Goal: Task Accomplishment & Management: Use online tool/utility

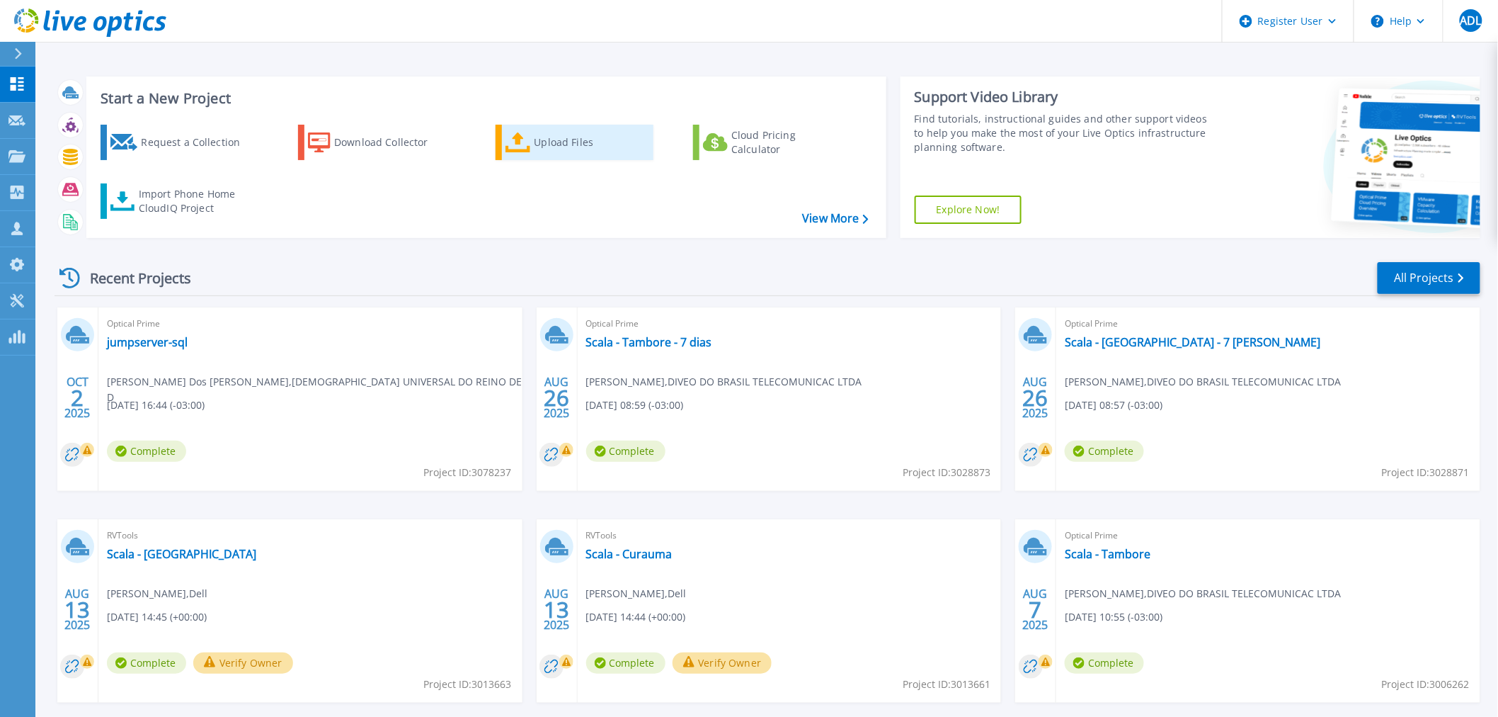
click at [551, 128] on div "Upload Files" at bounding box center [591, 142] width 113 height 28
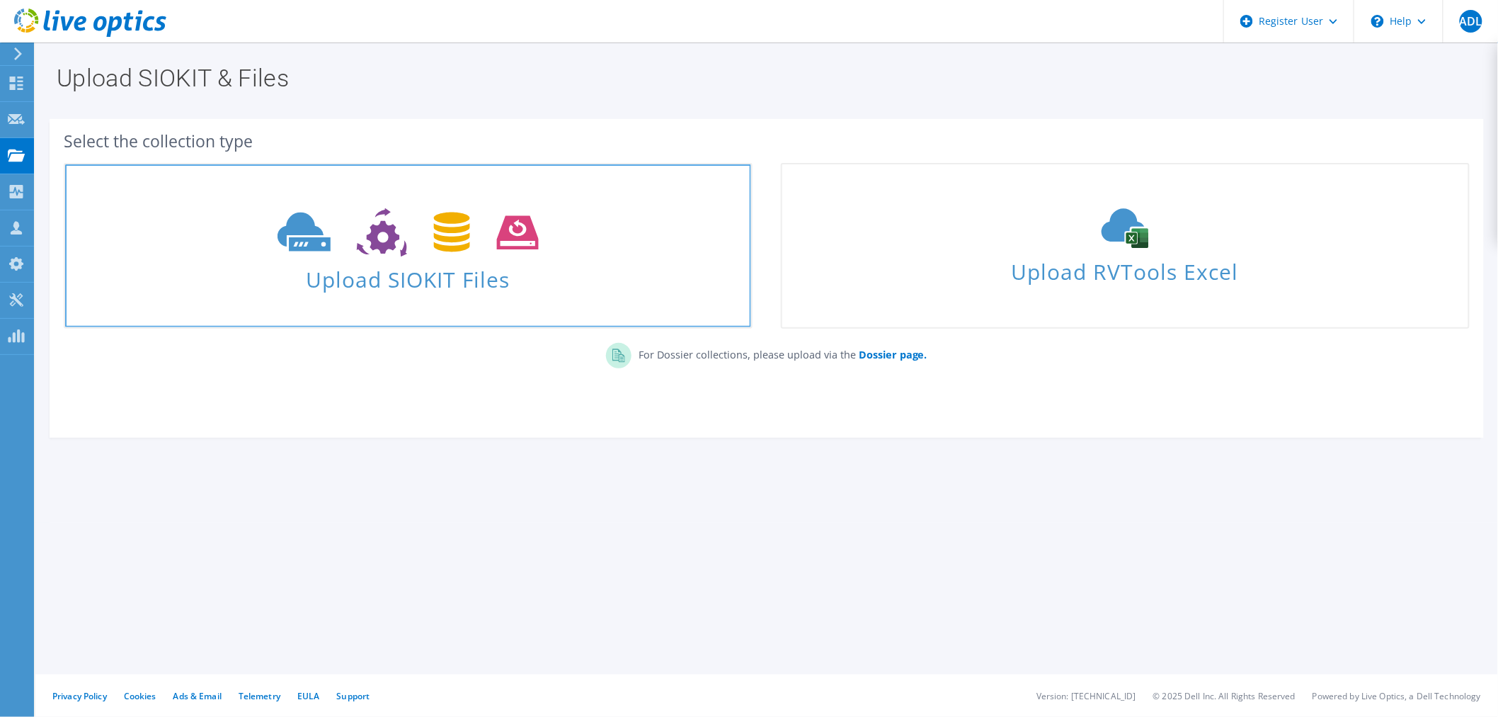
click at [442, 215] on use at bounding box center [408, 232] width 261 height 49
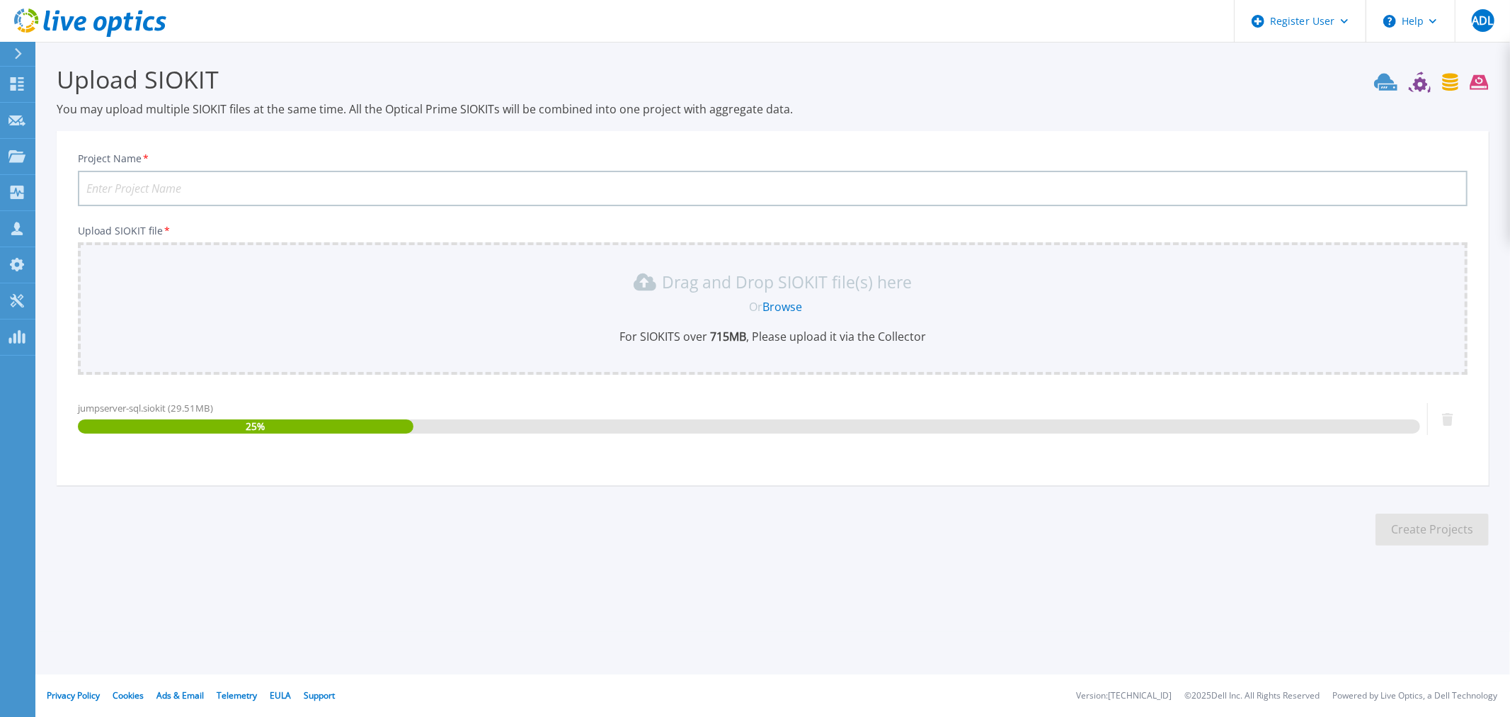
click at [254, 193] on input "Project Name *" at bounding box center [773, 188] width 1390 height 35
type input "IURD"
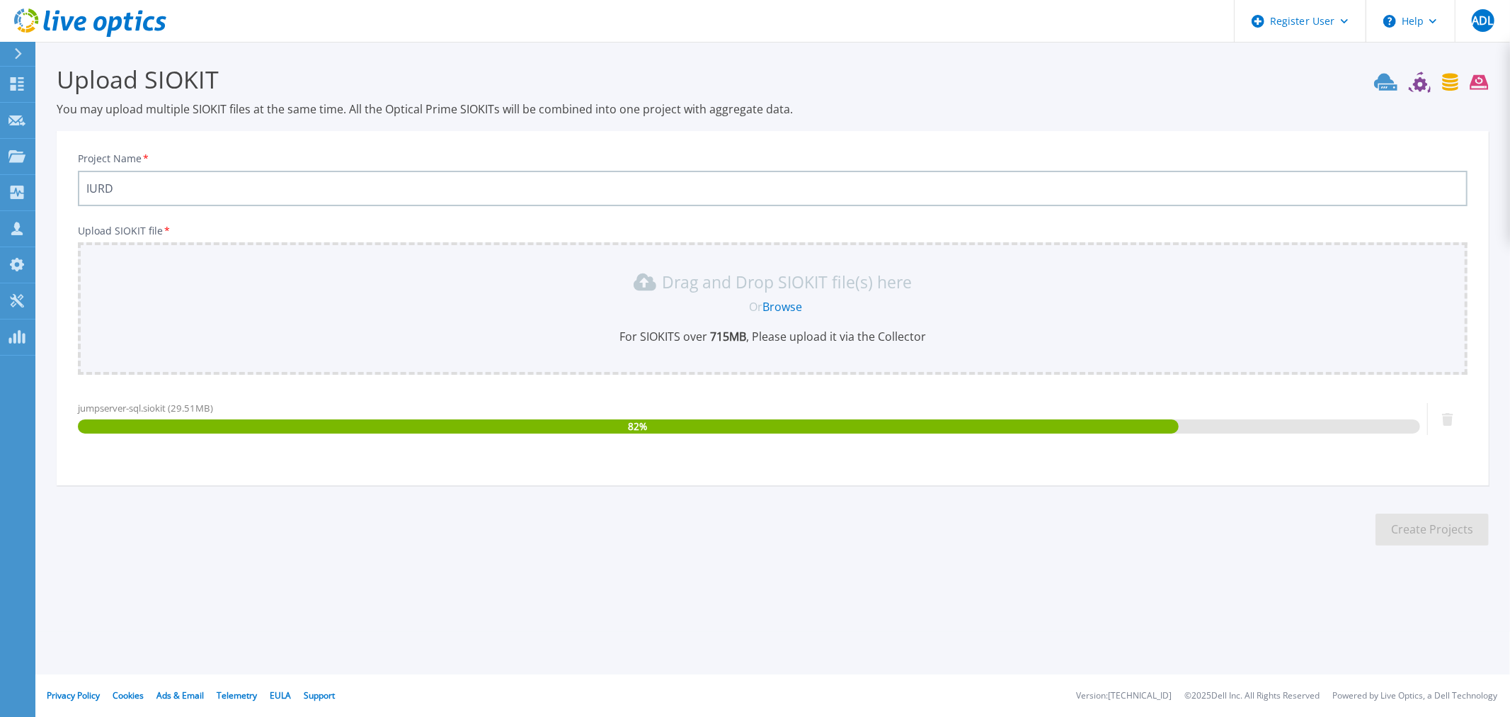
click at [1117, 600] on div "Upload SIOKIT You may upload multiple SIOKIT files at the same time. All the Op…" at bounding box center [755, 316] width 1510 height 632
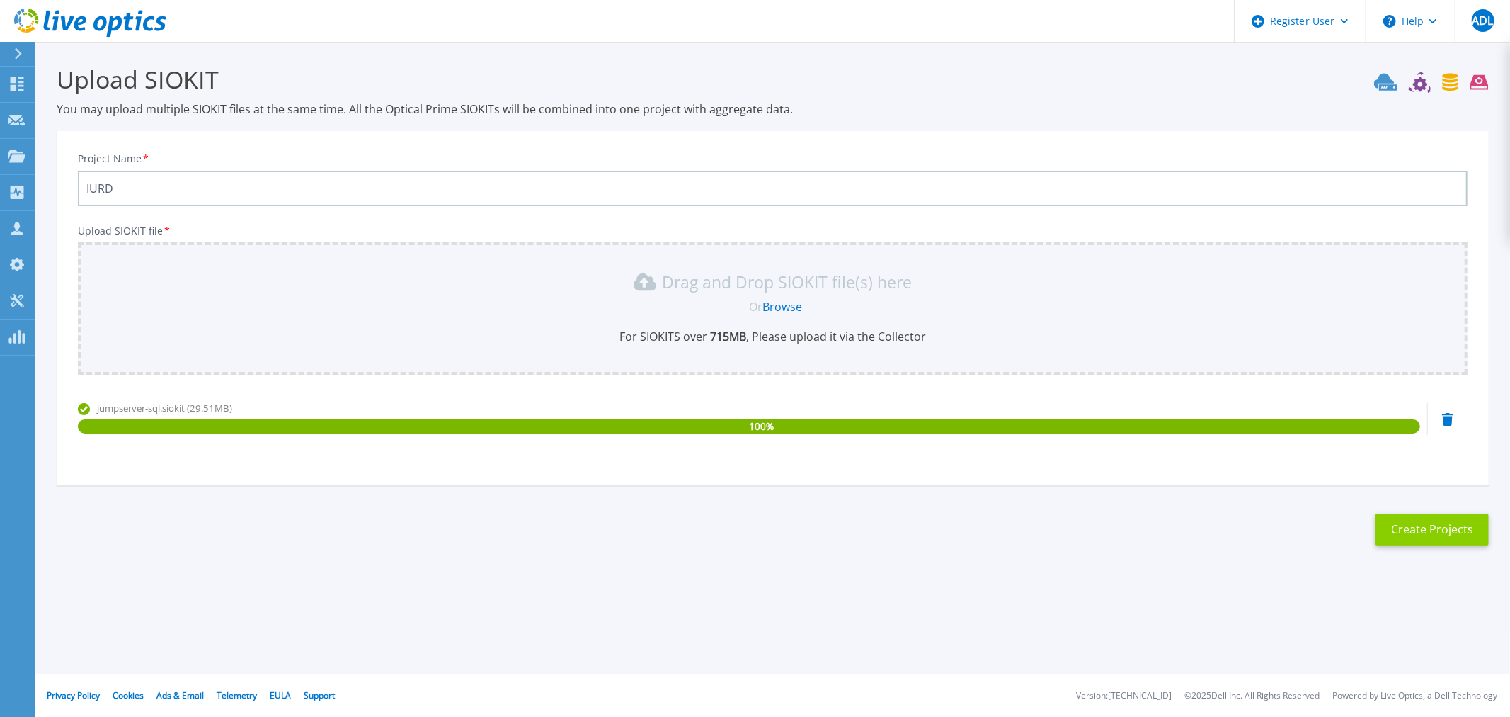
click at [1389, 525] on button "Create Projects" at bounding box center [1432, 529] width 113 height 32
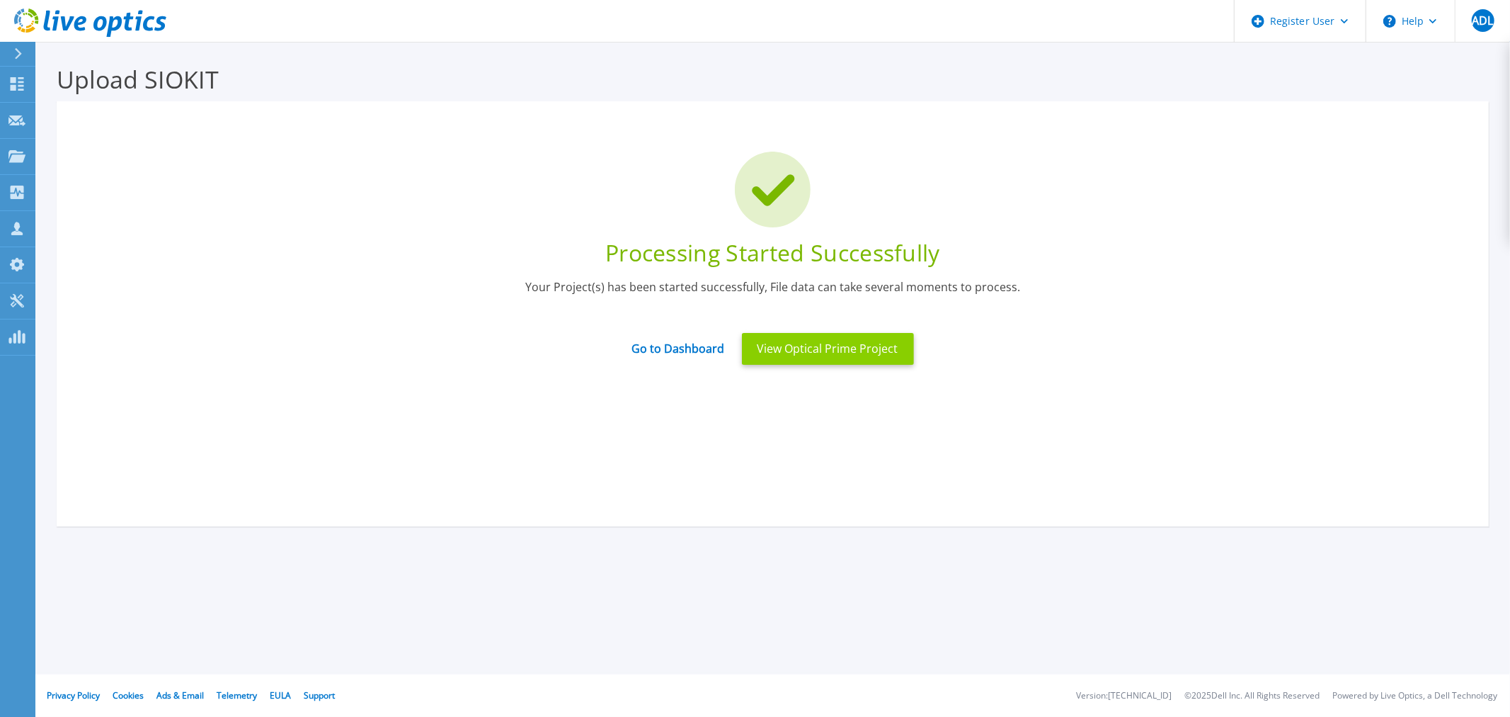
click at [792, 355] on button "View Optical Prime Project" at bounding box center [828, 349] width 172 height 32
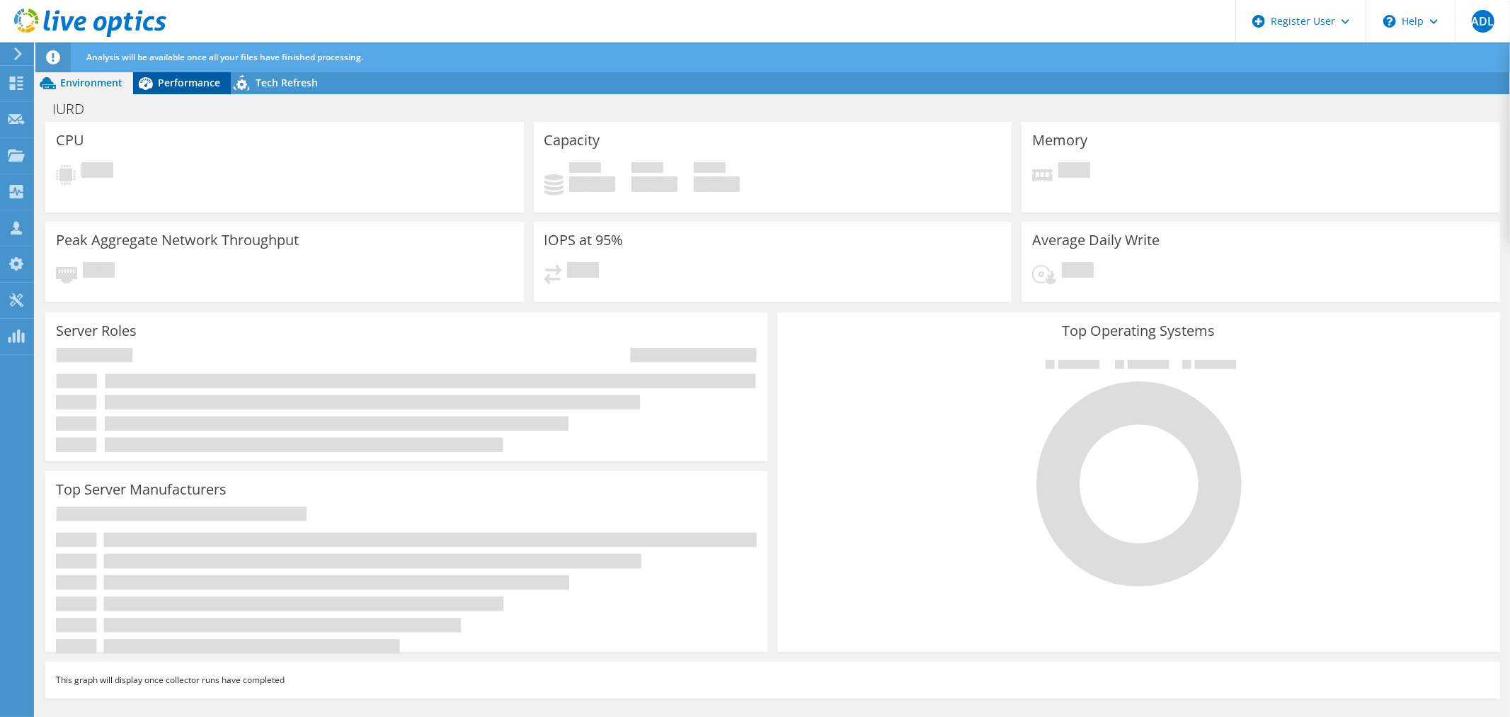
click at [207, 74] on div "Performance" at bounding box center [182, 83] width 98 height 23
